Goal: Contribute content

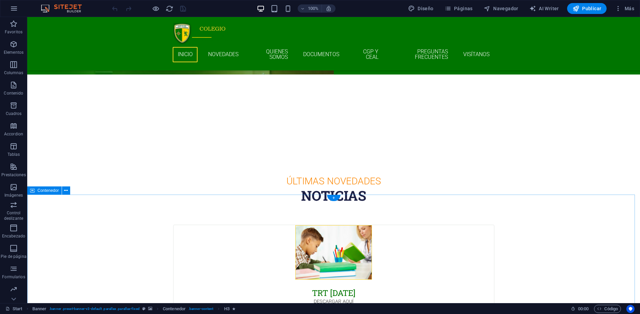
scroll to position [272, 0]
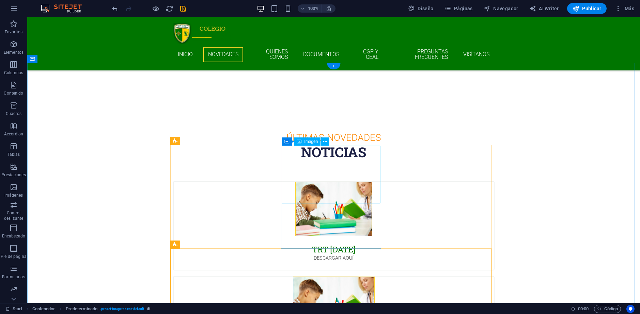
click at [348, 277] on figure at bounding box center [334, 306] width 320 height 58
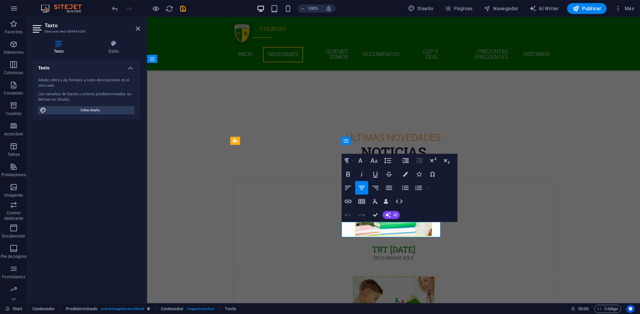
click at [403, 205] on icon "button" at bounding box center [404, 209] width 8 height 8
drag, startPoint x: 421, startPoint y: 229, endPoint x: 335, endPoint y: 218, distance: 86.5
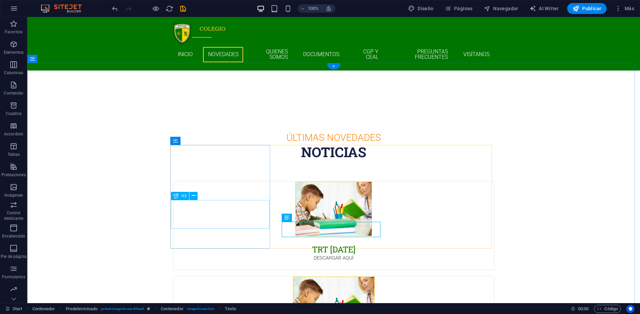
click at [214, 236] on div "TRT [DATE]" at bounding box center [334, 245] width 320 height 18
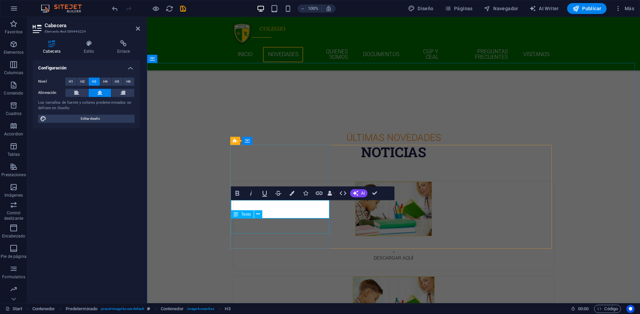
click at [284, 255] on div "DESCARGAR AQUÍ" at bounding box center [394, 263] width 320 height 16
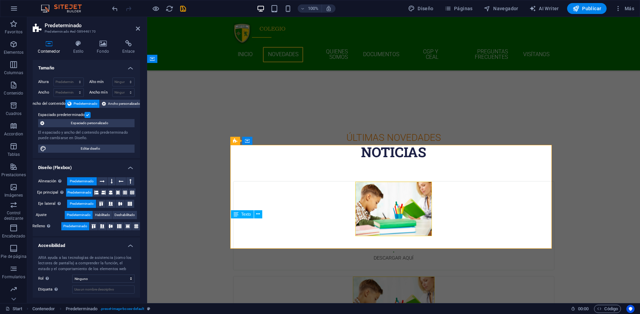
click at [284, 255] on div "DESCARGAR AQUÍ" at bounding box center [394, 263] width 320 height 16
click at [285, 255] on div "DESCARGAR AQUÍ" at bounding box center [394, 263] width 320 height 16
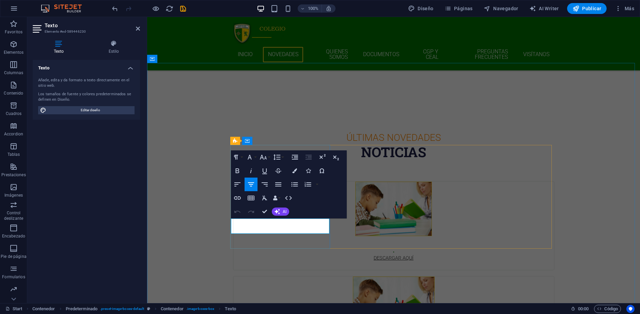
click at [374, 255] on link "DESCARGAR AQUÍ" at bounding box center [394, 258] width 40 height 6
click at [296, 206] on icon "button" at bounding box center [294, 205] width 8 height 8
drag, startPoint x: 307, startPoint y: 222, endPoint x: 222, endPoint y: 219, distance: 85.9
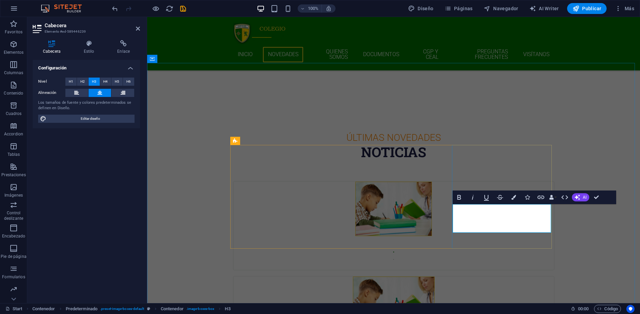
drag, startPoint x: 516, startPoint y: 218, endPoint x: 522, endPoint y: 218, distance: 6.5
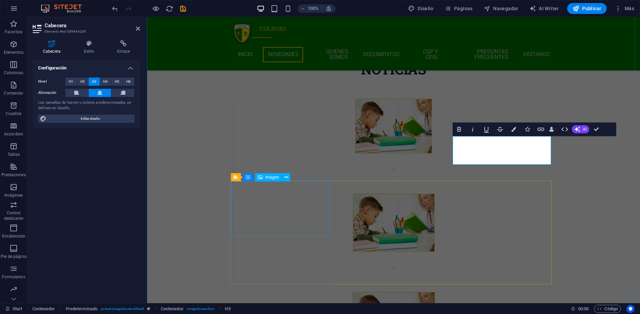
scroll to position [375, 0]
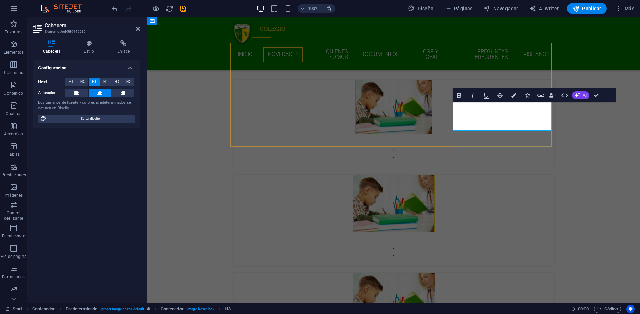
drag, startPoint x: 487, startPoint y: 126, endPoint x: 518, endPoint y: 126, distance: 31.3
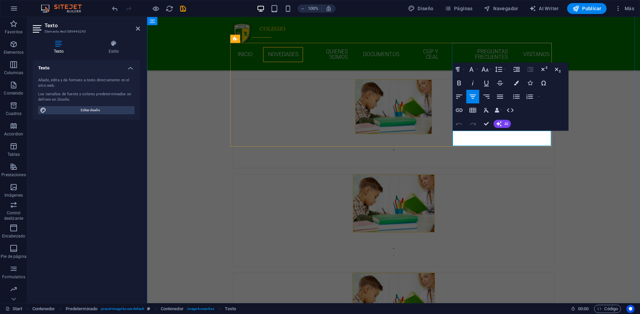
click at [516, 118] on icon "button" at bounding box center [515, 117] width 7 height 6
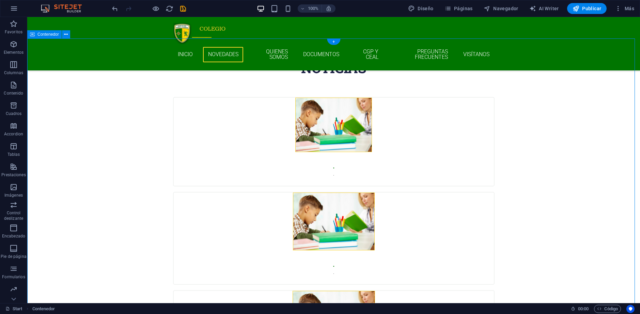
scroll to position [409, 0]
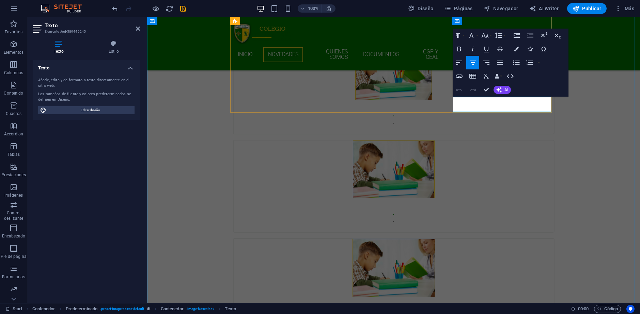
drag, startPoint x: 522, startPoint y: 100, endPoint x: 463, endPoint y: 99, distance: 58.9
click at [463, 314] on p "DESCARGAR AQUI." at bounding box center [394, 319] width 304 height 7
click at [461, 78] on icon "button" at bounding box center [459, 76] width 8 height 8
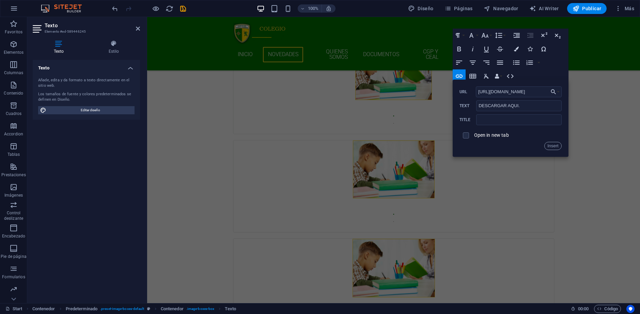
scroll to position [0, 107]
type input "[URL][DOMAIN_NAME]"
click at [488, 136] on label "Open in new tab" at bounding box center [491, 134] width 35 height 5
click at [555, 142] on button "Insert" at bounding box center [552, 146] width 17 height 8
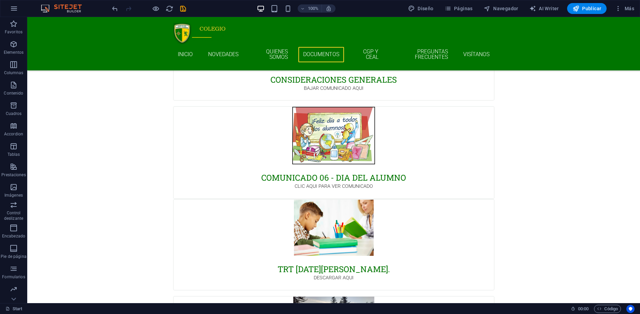
scroll to position [3970, 0]
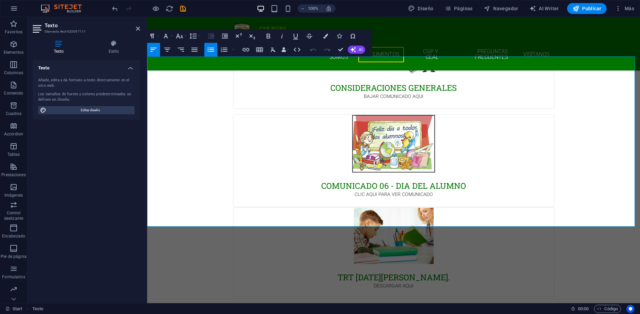
drag, startPoint x: 237, startPoint y: 222, endPoint x: 141, endPoint y: 70, distance: 180.1
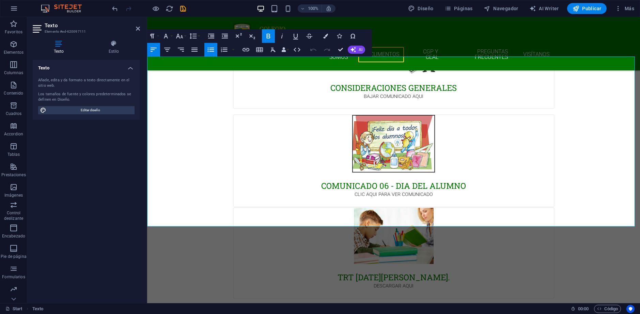
copy ul "01 Inicio Año Escolar 2025 02 Reunión de Apoderados [DATE] Uso de teléfonos cel…"
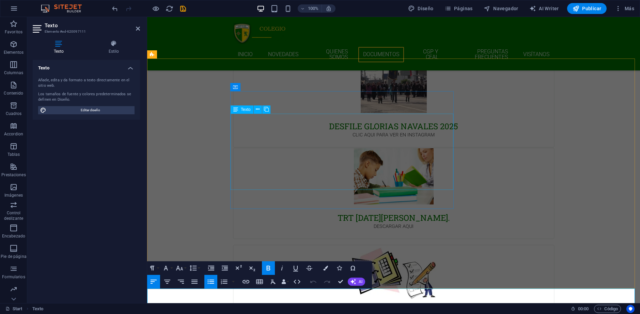
scroll to position [3732, 0]
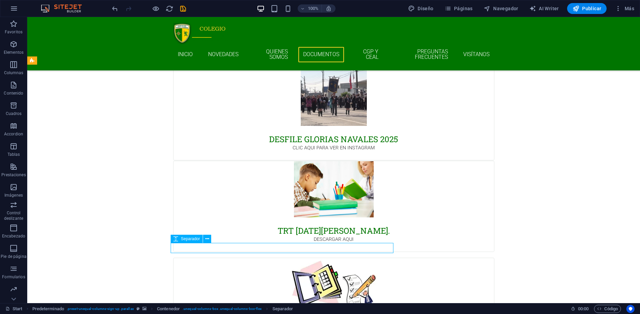
scroll to position [3756, 0]
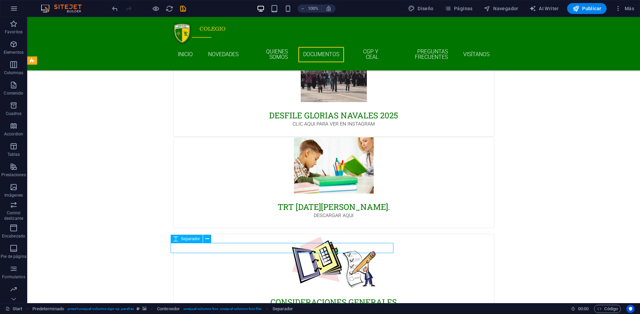
select select "px"
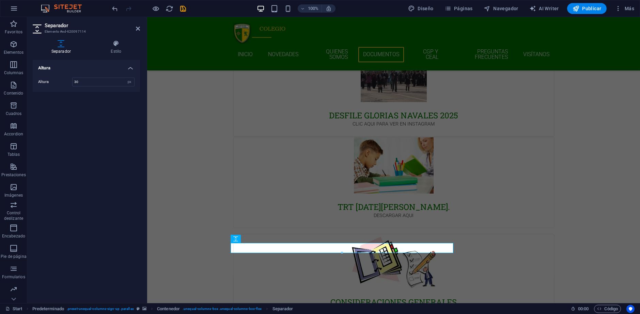
scroll to position [3732, 0]
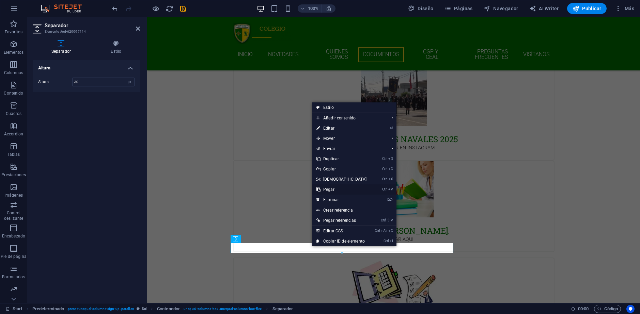
click at [340, 188] on link "Ctrl V Pegar" at bounding box center [341, 190] width 59 height 10
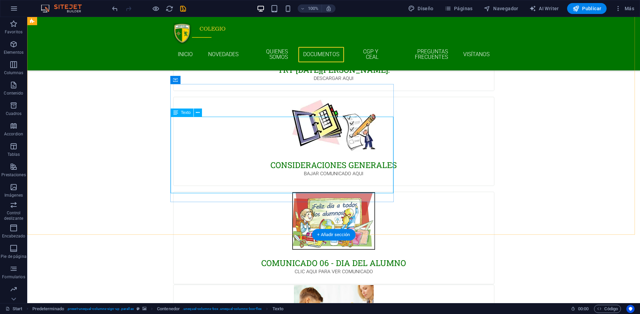
scroll to position [3892, 0]
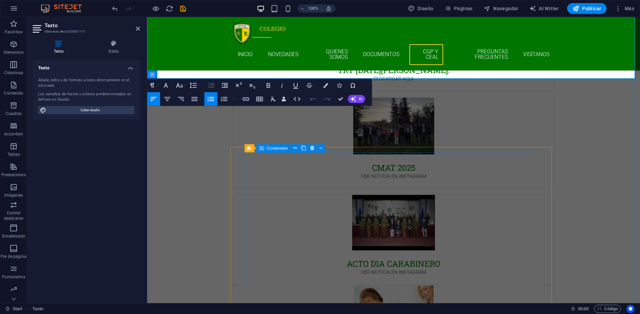
scroll to position [4203, 0]
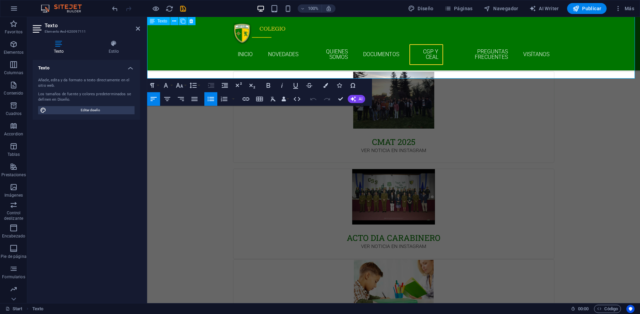
drag, startPoint x: 153, startPoint y: 233, endPoint x: 248, endPoint y: 77, distance: 183.5
copy ul "09 Evaluaciones remediales Primer semestre 10 Actividades Término de Semestre 1…"
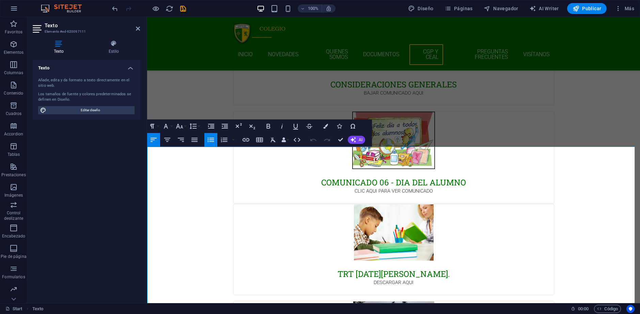
scroll to position [3965, 0]
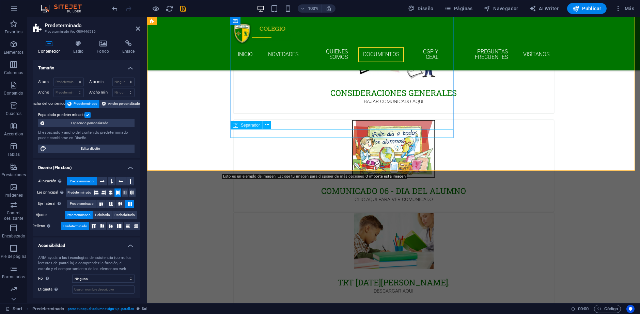
scroll to position [3941, 0]
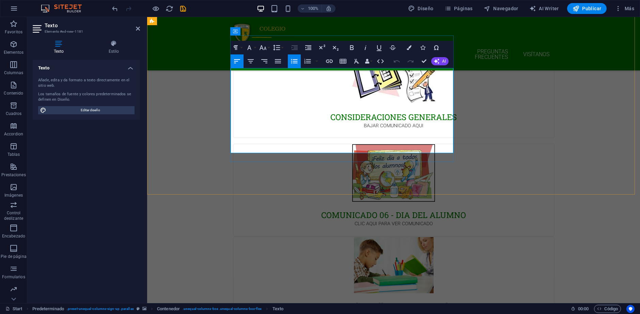
scroll to position [3917, 0]
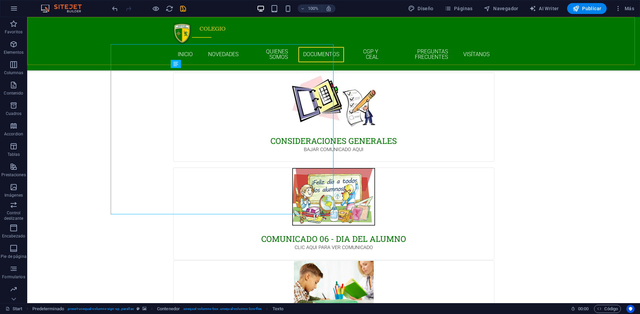
scroll to position [3941, 0]
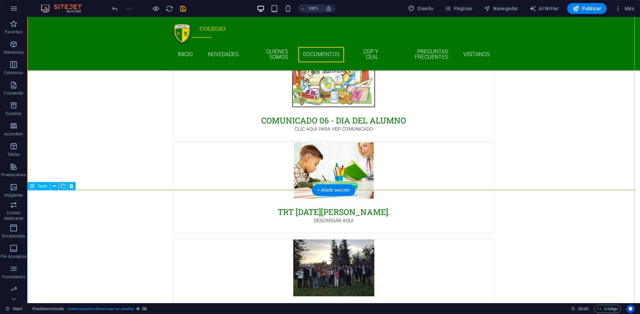
scroll to position [4043, 0]
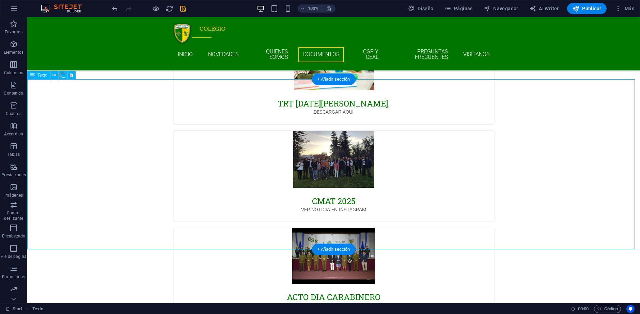
scroll to position [4145, 0]
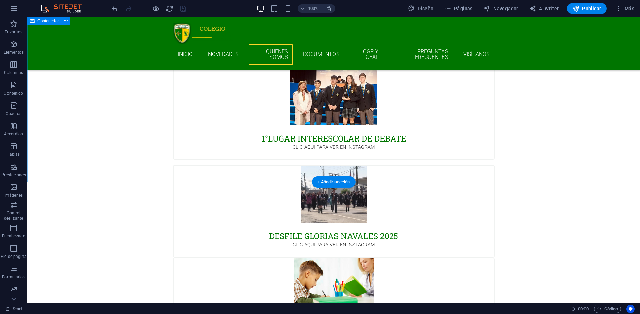
scroll to position [3634, 0]
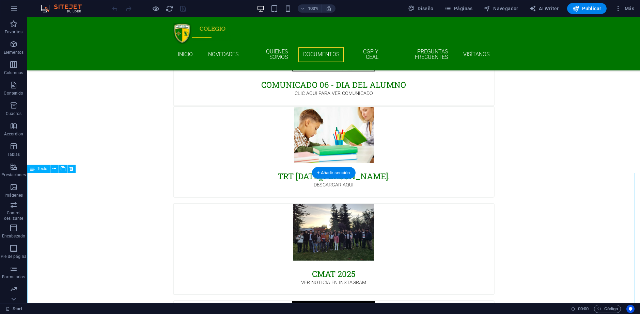
scroll to position [4120, 0]
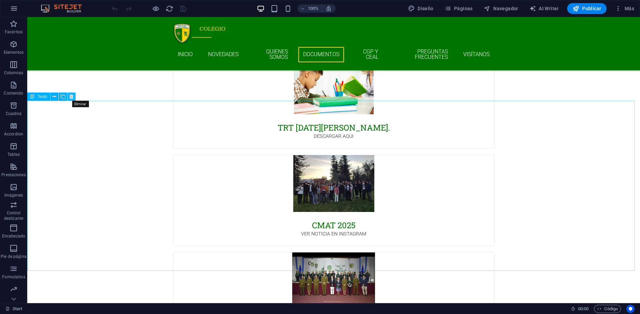
click at [71, 97] on icon at bounding box center [71, 96] width 4 height 7
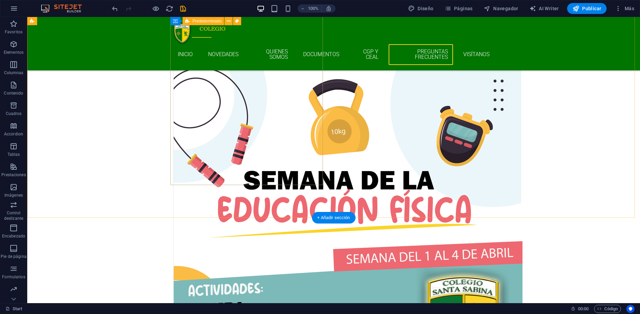
scroll to position [6258, 0]
